Goal: Complete application form: Complete application form

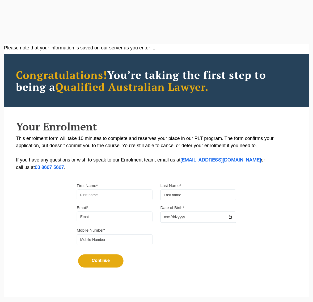
click at [101, 192] on input "First Name*" at bounding box center [115, 195] width 76 height 11
type input "[PERSON_NAME]"
type input "[EMAIL_ADDRESS][DOMAIN_NAME]"
type input "0417367327"
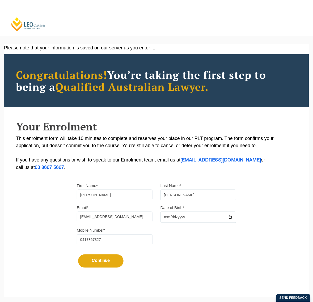
click at [183, 219] on input "Date of Birth*" at bounding box center [198, 217] width 76 height 11
click at [165, 217] on input "Date of Birth*" at bounding box center [198, 217] width 76 height 11
type input "[DATE]"
click at [107, 262] on button "Continue" at bounding box center [100, 260] width 45 height 13
select select
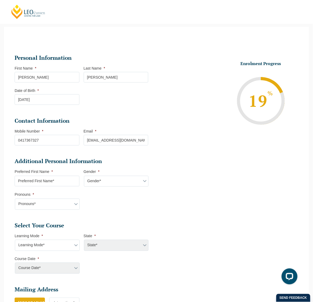
scroll to position [79, 0]
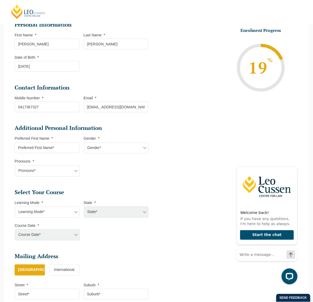
click at [130, 211] on div "State* ACT/NSW National ([GEOGRAPHIC_DATA]/[GEOGRAPHIC_DATA], [GEOGRAPHIC_DATA]…" at bounding box center [116, 212] width 65 height 11
click at [38, 211] on select "Learning Mode* Online Full Time Learning Online Part Time Learning Blended Full…" at bounding box center [47, 212] width 65 height 11
click at [15, 207] on select "Learning Mode* Online Full Time Learning Online Part Time Learning Blended Full…" at bounding box center [47, 212] width 65 height 11
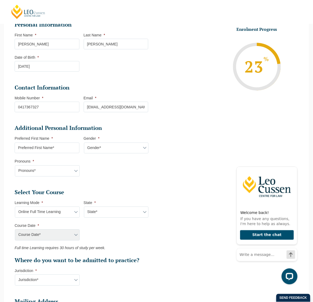
click at [125, 210] on select "State* National ([GEOGRAPHIC_DATA]/[GEOGRAPHIC_DATA], [GEOGRAPHIC_DATA], [GEOGR…" at bounding box center [116, 212] width 65 height 11
click at [50, 212] on select "Learning Mode* Online Full Time Learning Online Part Time Learning Blended Full…" at bounding box center [47, 212] width 65 height 11
select select "Blended Full Time Learning"
click at [15, 207] on select "Learning Mode* Online Full Time Learning Online Part Time Learning Blended Full…" at bounding box center [47, 212] width 65 height 11
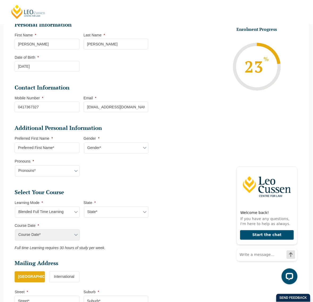
click at [102, 211] on select "State* ACT/[GEOGRAPHIC_DATA] [GEOGRAPHIC_DATA] SA [GEOGRAPHIC_DATA] [GEOGRAPHIC…" at bounding box center [116, 212] width 65 height 11
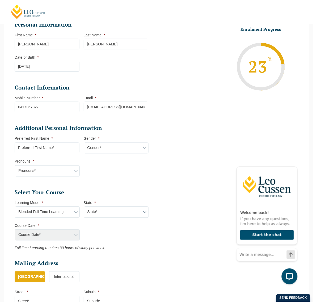
click at [102, 211] on select "State* ACT/[GEOGRAPHIC_DATA] [GEOGRAPHIC_DATA] SA [GEOGRAPHIC_DATA] [GEOGRAPHIC…" at bounding box center [116, 212] width 65 height 11
select select "ACT/[GEOGRAPHIC_DATA]"
click at [84, 207] on select "State* ACT/[GEOGRAPHIC_DATA] [GEOGRAPHIC_DATA] SA [GEOGRAPHIC_DATA] [GEOGRAPHIC…" at bounding box center [116, 212] width 65 height 11
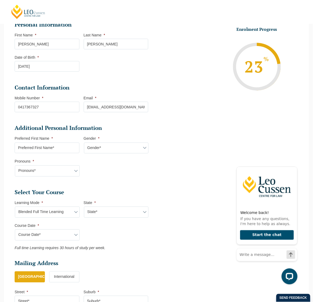
click at [102, 210] on select "State* ACT/[GEOGRAPHIC_DATA] [GEOGRAPHIC_DATA] SA [GEOGRAPHIC_DATA] [GEOGRAPHIC…" at bounding box center [116, 212] width 65 height 11
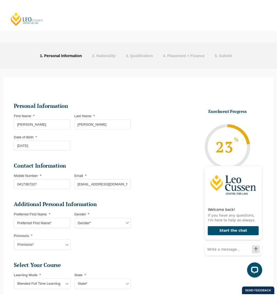
scroll to position [66, 0]
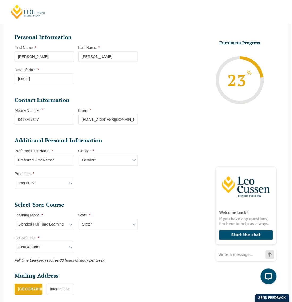
click at [70, 225] on select "Learning Mode* Online Full Time Learning Online Part Time Learning Blended Full…" at bounding box center [44, 224] width 59 height 11
click at [15, 219] on select "Learning Mode* Online Full Time Learning Online Part Time Learning Blended Full…" at bounding box center [44, 224] width 59 height 11
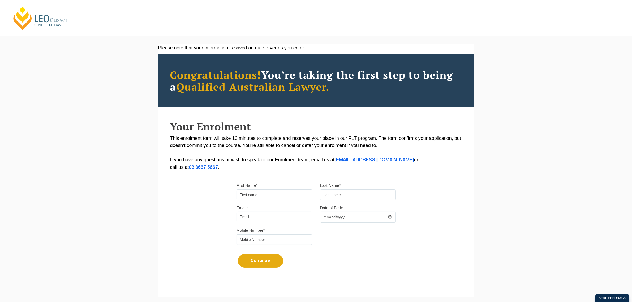
click at [274, 197] on input "First Name*" at bounding box center [275, 195] width 76 height 11
type input "Helen"
type input "[PERSON_NAME]"
type input "[EMAIL_ADDRESS][DOMAIN_NAME]"
type input "0417367327"
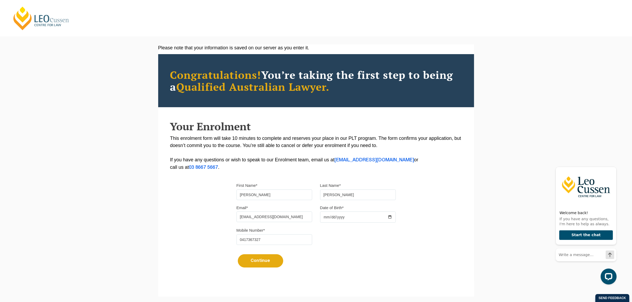
click at [343, 213] on input "Date of Birth*" at bounding box center [358, 217] width 76 height 11
click at [347, 250] on div "Continue It looks like you’ve previously started an application. You can pick u…" at bounding box center [316, 259] width 159 height 20
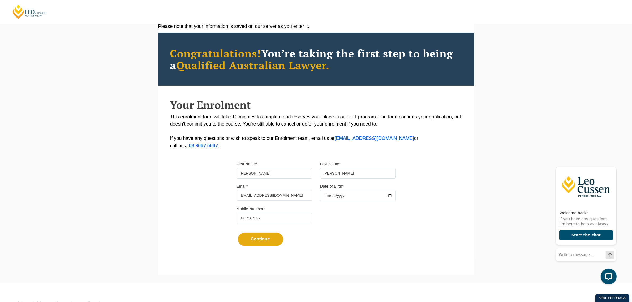
scroll to position [33, 0]
